Goal: Information Seeking & Learning: Learn about a topic

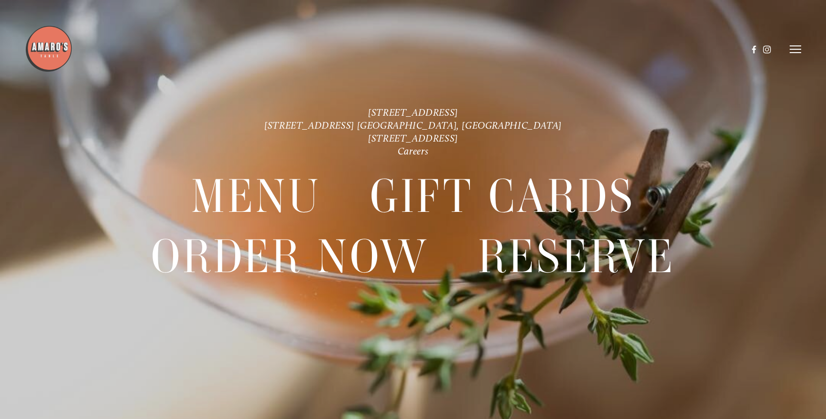
scroll to position [20, 0]
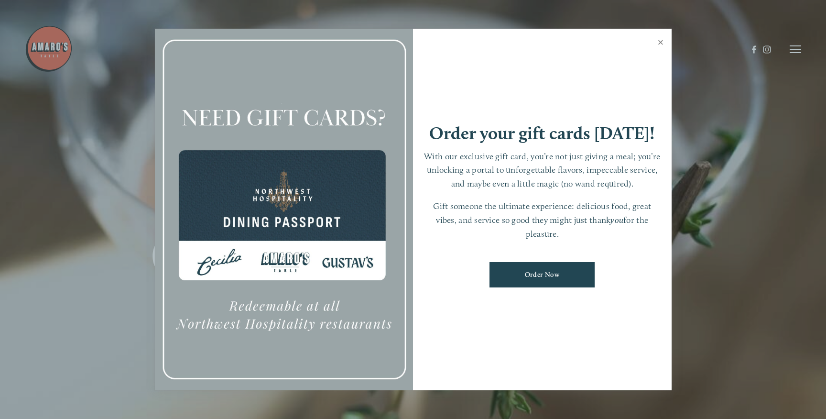
click at [661, 42] on link "Close" at bounding box center [660, 43] width 19 height 27
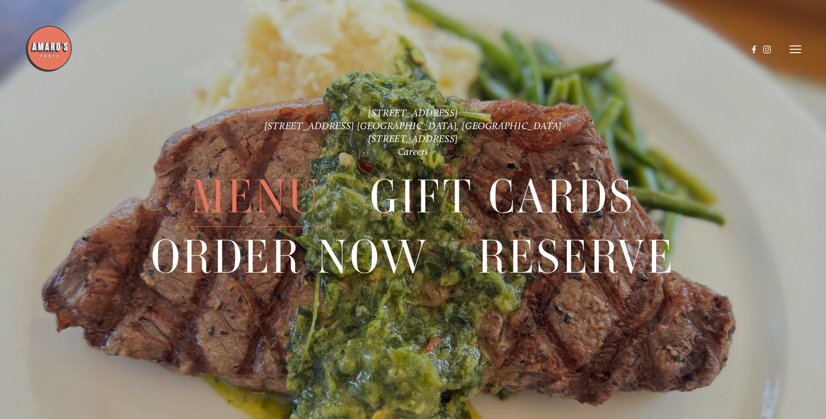
click at [232, 225] on span "Menu" at bounding box center [255, 197] width 129 height 60
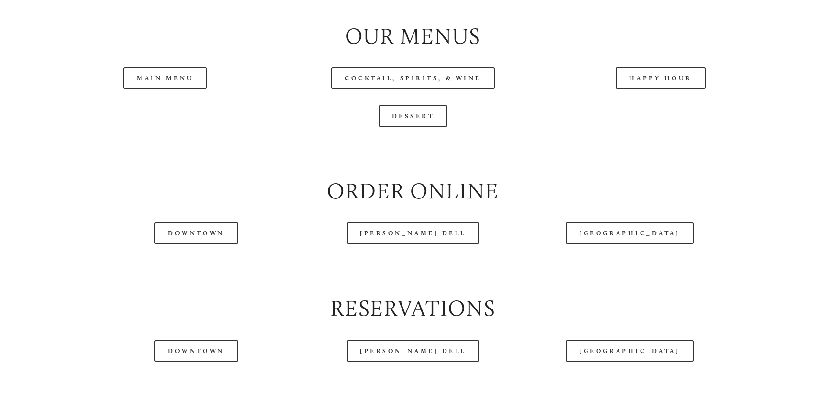
scroll to position [1135, 0]
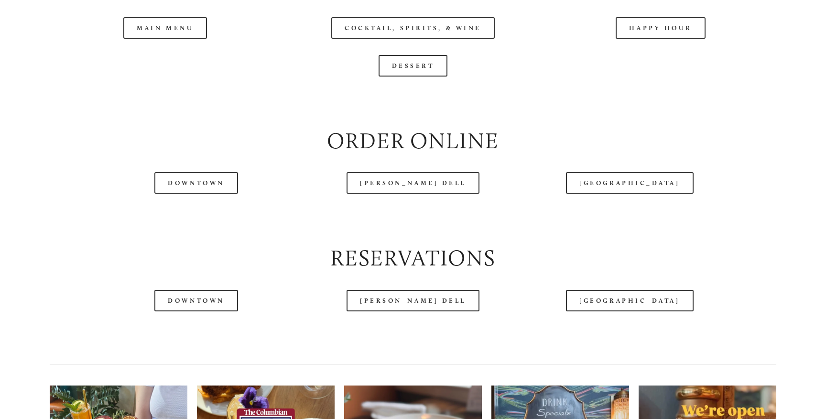
click at [164, 40] on div at bounding box center [386, 25] width 723 height 49
click at [164, 33] on div at bounding box center [386, 25] width 723 height 49
click at [176, 26] on div at bounding box center [386, 25] width 723 height 49
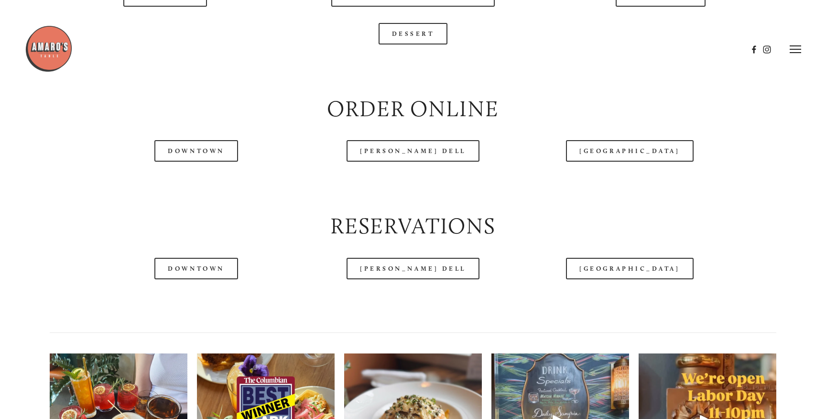
scroll to position [975, 0]
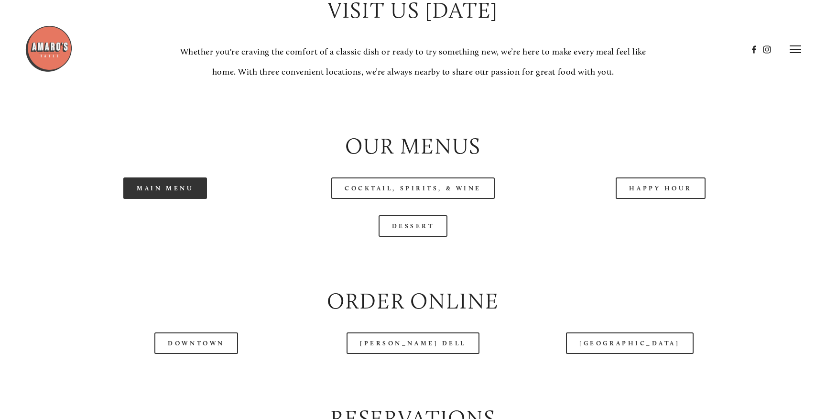
click at [185, 186] on link "Main Menu" at bounding box center [165, 188] width 84 height 22
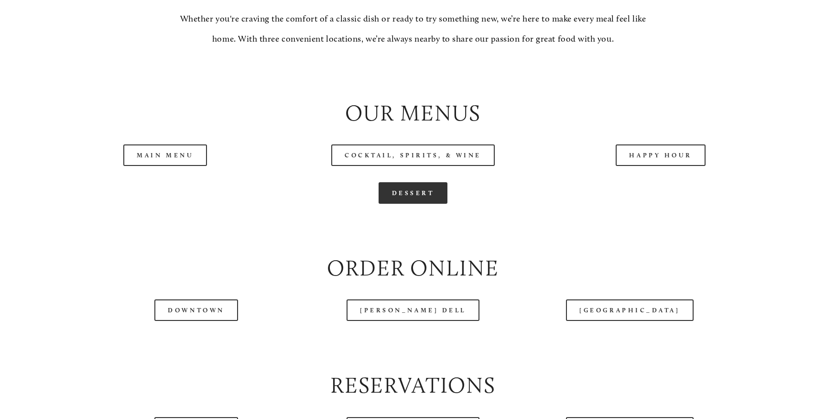
scroll to position [1011, 0]
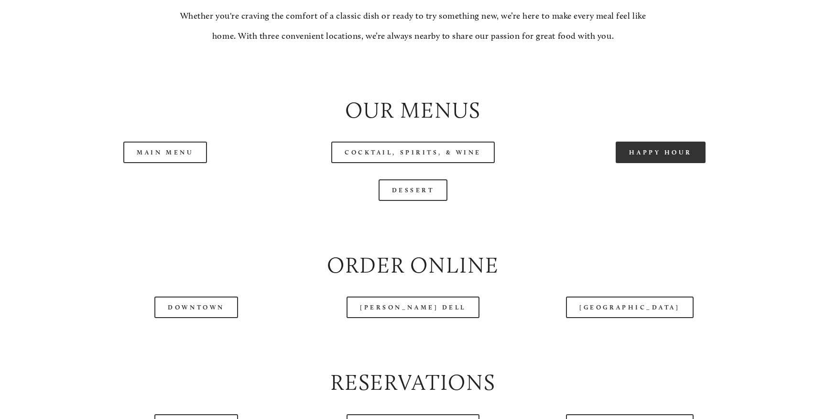
click at [656, 151] on link "Happy Hour" at bounding box center [661, 152] width 90 height 22
